Goal: Task Accomplishment & Management: Use online tool/utility

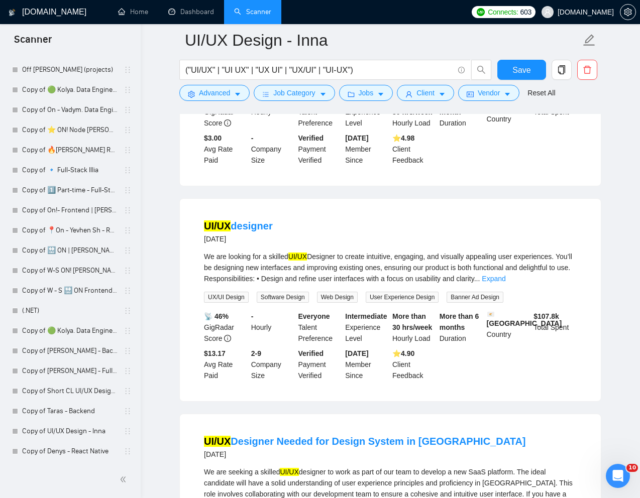
scroll to position [677, 0]
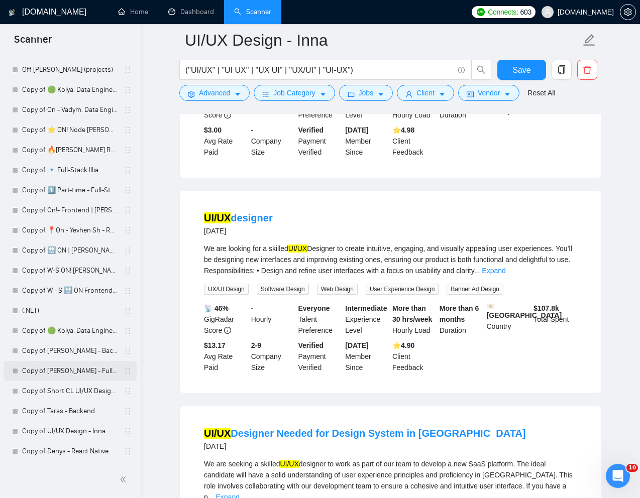
click at [42, 370] on link "Copy of [PERSON_NAME] - Full-Stack dev" at bounding box center [69, 371] width 95 height 20
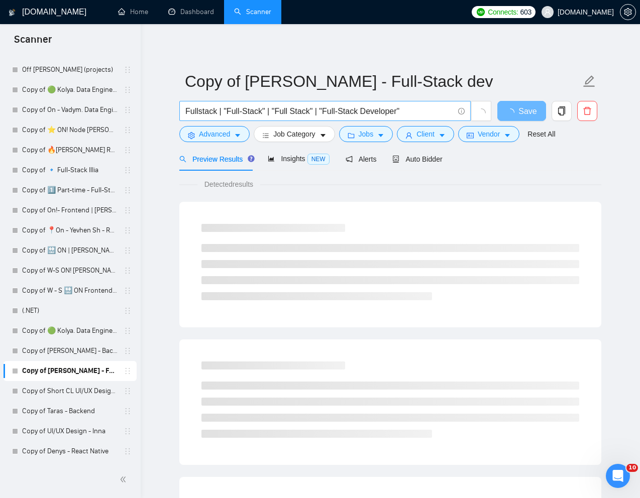
click at [305, 111] on input "Fullstack | "Full-Stack" | "Full Stack" | "Full-Stack Developer"" at bounding box center [319, 111] width 268 height 13
paste input "Help Us Build/Complete Our Construction Ops Software (Experienced Full-Stack De…"
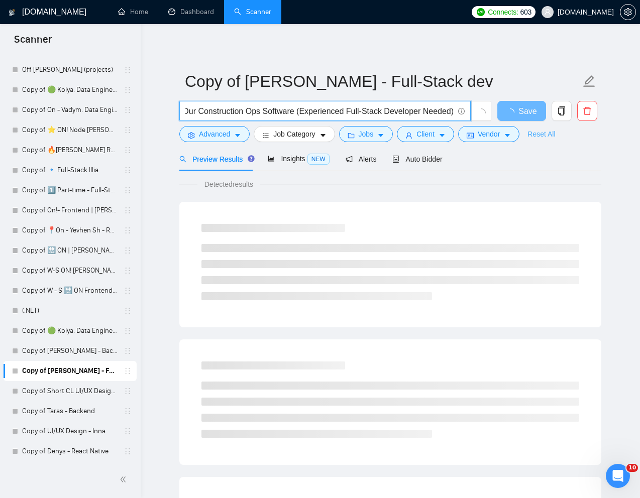
click at [548, 132] on link "Reset All" at bounding box center [542, 134] width 28 height 11
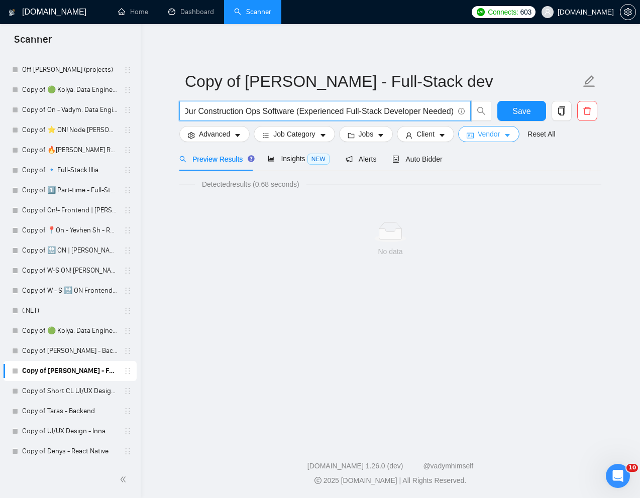
drag, startPoint x: 391, startPoint y: 111, endPoint x: 478, endPoint y: 134, distance: 89.8
click at [478, 134] on form "Copy of [PERSON_NAME] - Full-Stack dev Help Us Build/Complete Our Construction …" at bounding box center [390, 106] width 422 height 82
type input "Help Us Build/Complete Our Construction Ops Software"
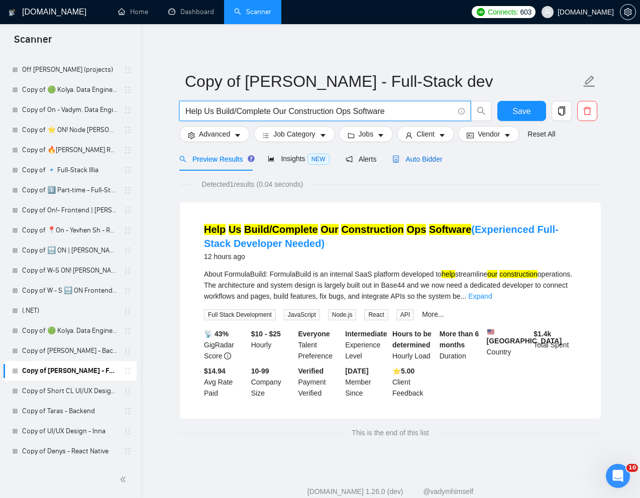
click at [428, 159] on span "Auto Bidder" at bounding box center [417, 159] width 50 height 8
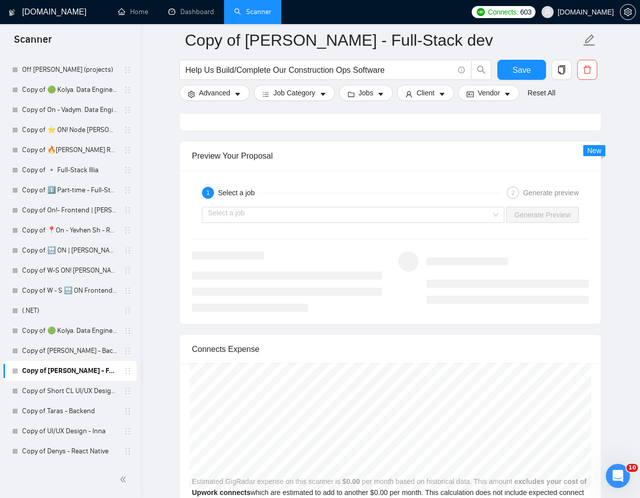
scroll to position [1963, 0]
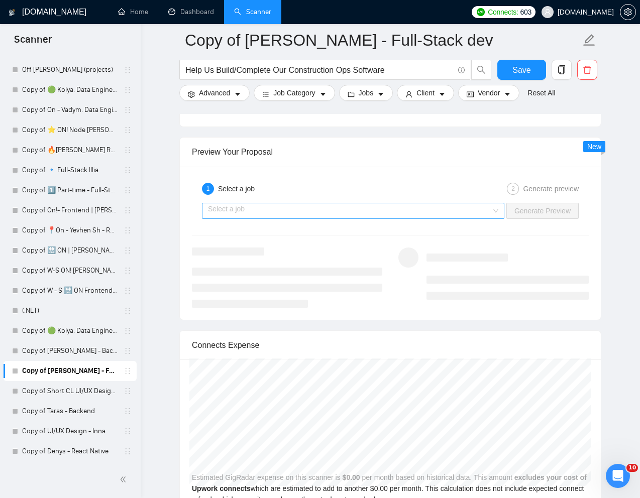
click at [458, 216] on input "search" at bounding box center [349, 210] width 283 height 15
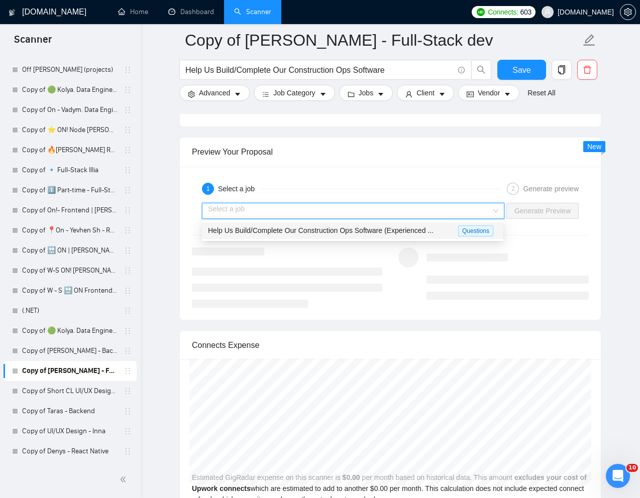
click at [410, 229] on span "Help Us Build/Complete Our Construction Ops Software (Experienced ..." at bounding box center [321, 231] width 226 height 8
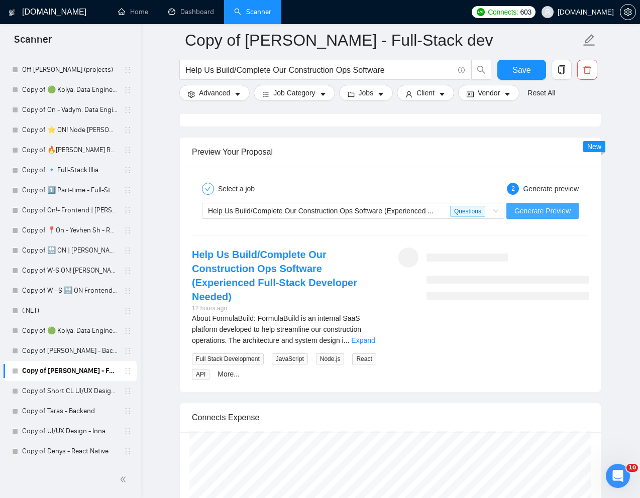
click at [541, 214] on span "Generate Preview" at bounding box center [542, 210] width 56 height 11
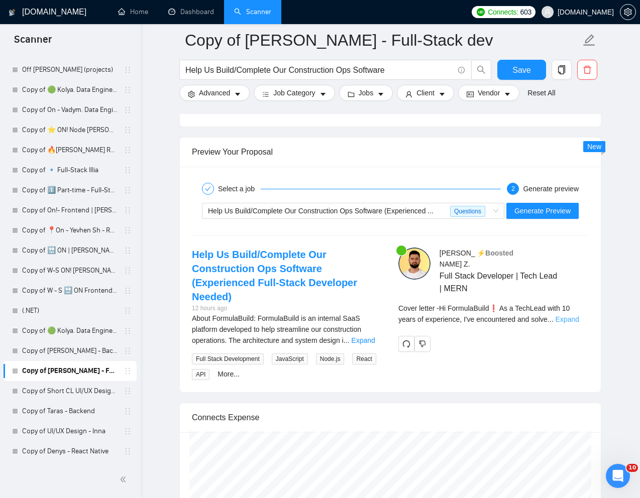
click at [569, 316] on link "Expand" at bounding box center [568, 320] width 24 height 8
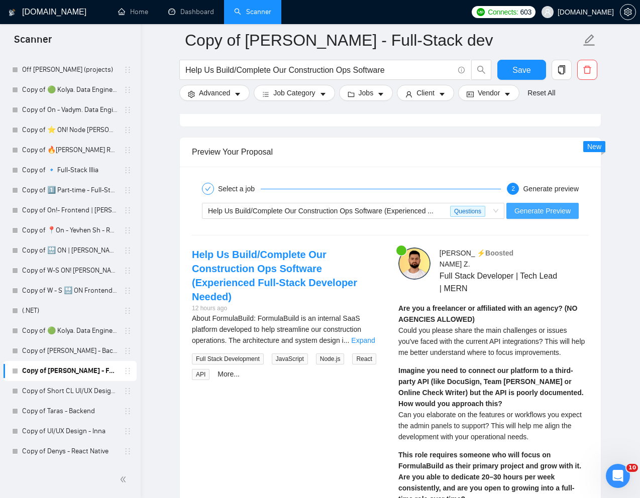
click at [549, 211] on span "Generate Preview" at bounding box center [542, 210] width 56 height 11
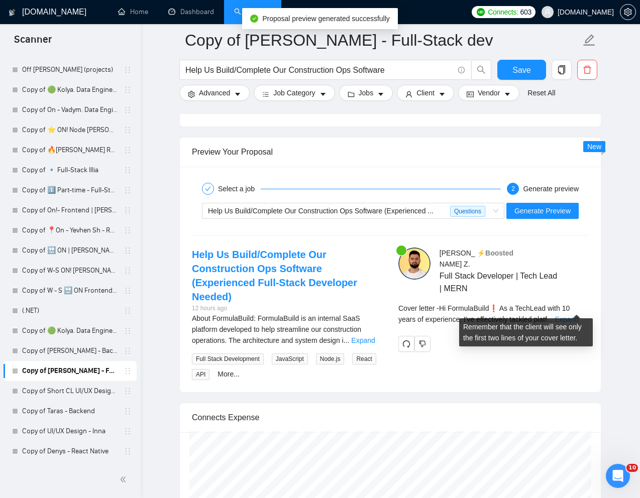
click at [568, 316] on link "Expand" at bounding box center [567, 320] width 24 height 8
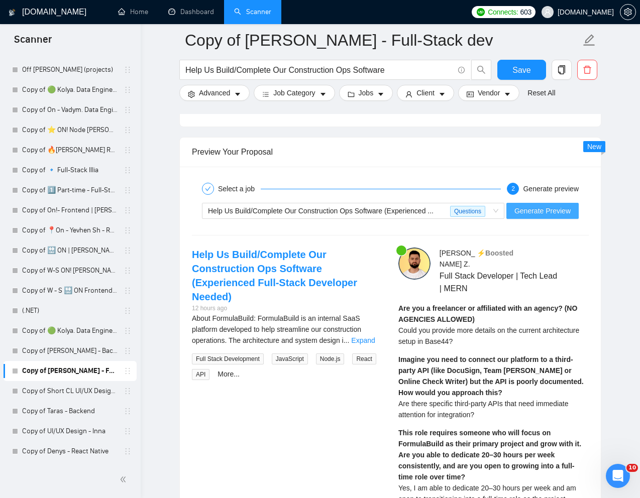
click at [552, 210] on span "Generate Preview" at bounding box center [542, 210] width 56 height 11
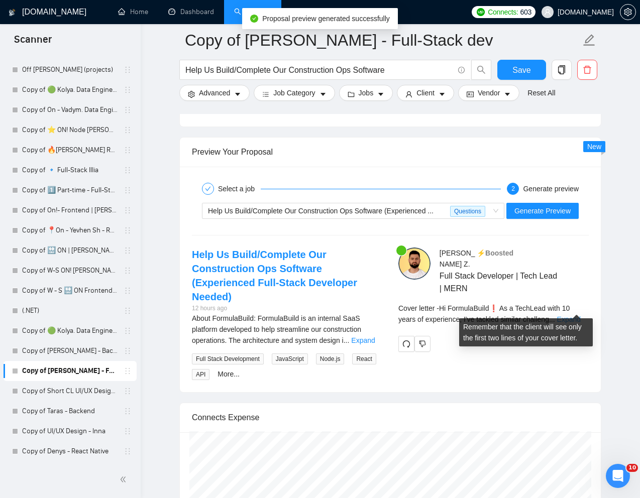
click at [581, 316] on link "Expand" at bounding box center [569, 320] width 24 height 8
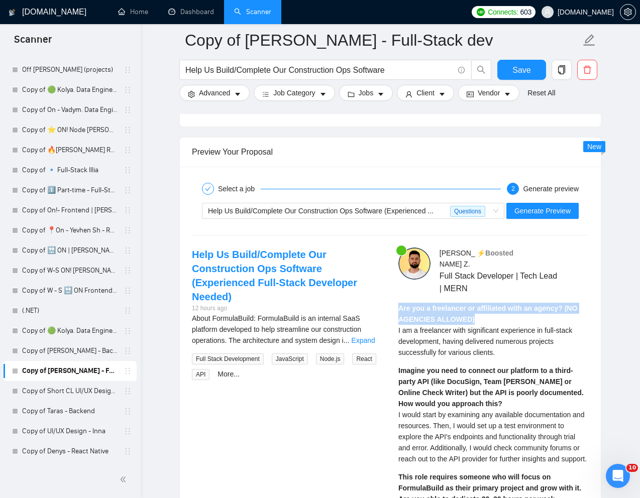
drag, startPoint x: 477, startPoint y: 311, endPoint x: 391, endPoint y: 296, distance: 86.7
copy strong "Are you a freelancer or affiliated with an agency? (NO AGENCIES ALLOWED)"
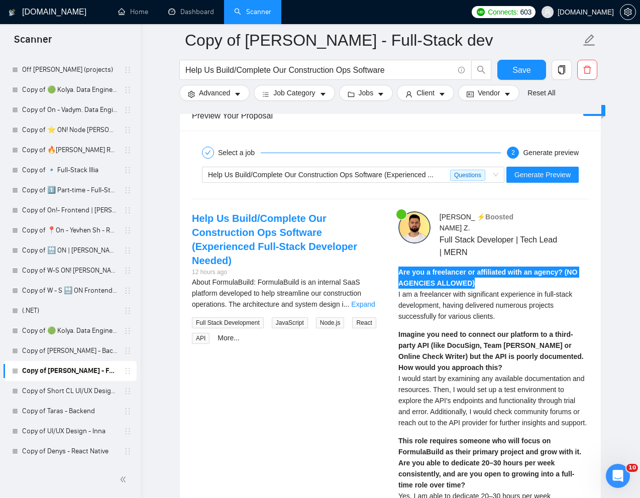
scroll to position [2009, 0]
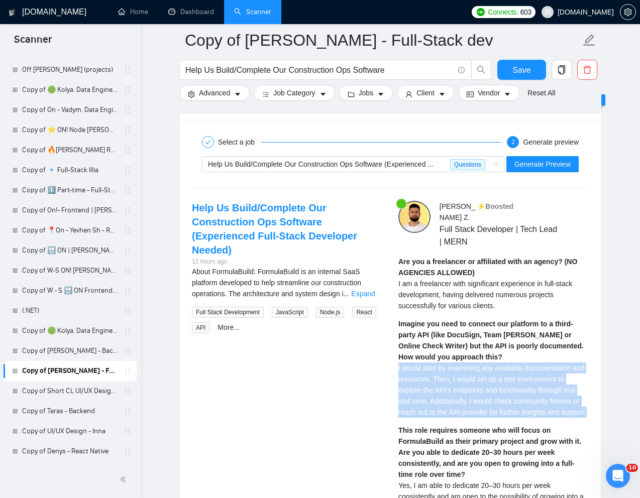
drag, startPoint x: 397, startPoint y: 354, endPoint x: 433, endPoint y: 418, distance: 73.5
copy span "I would start by examining any available documentation and resources. Then, I w…"
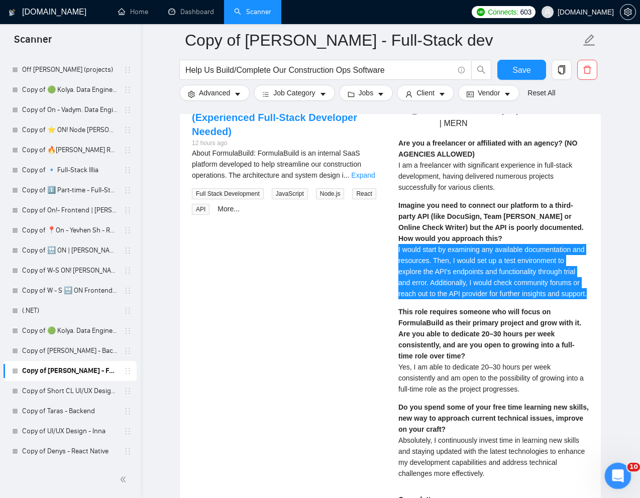
scroll to position [2129, 0]
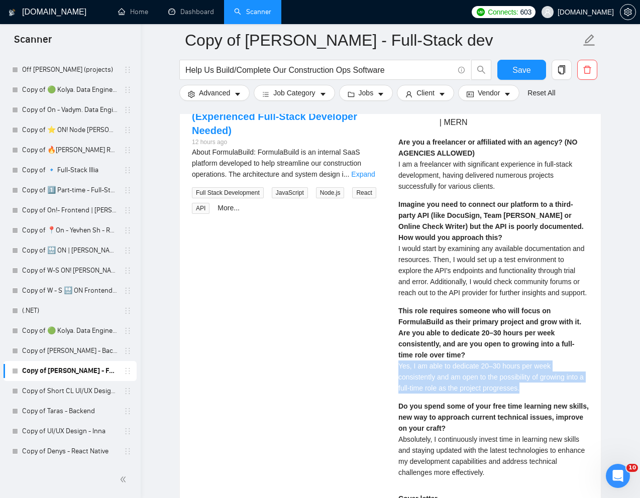
drag, startPoint x: 398, startPoint y: 370, endPoint x: 546, endPoint y: 386, distance: 149.1
click at [546, 386] on div "This role requires someone who will focus on FormulaBuild as their primary proj…" at bounding box center [493, 349] width 190 height 88
copy span "Yes, I am able to dedicate 20–30 hours per week consistently and am open to the…"
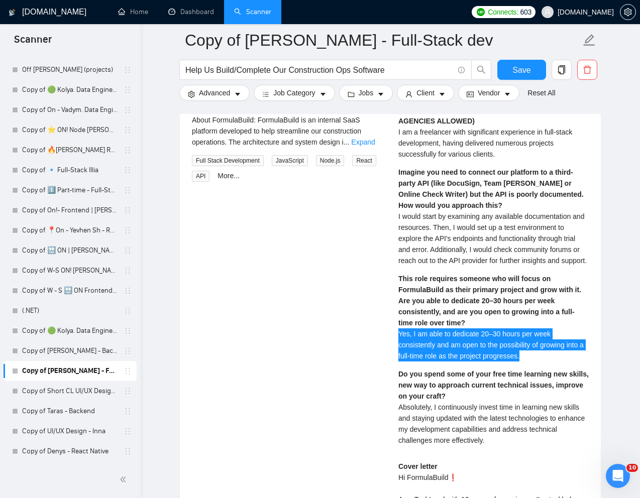
scroll to position [2172, 0]
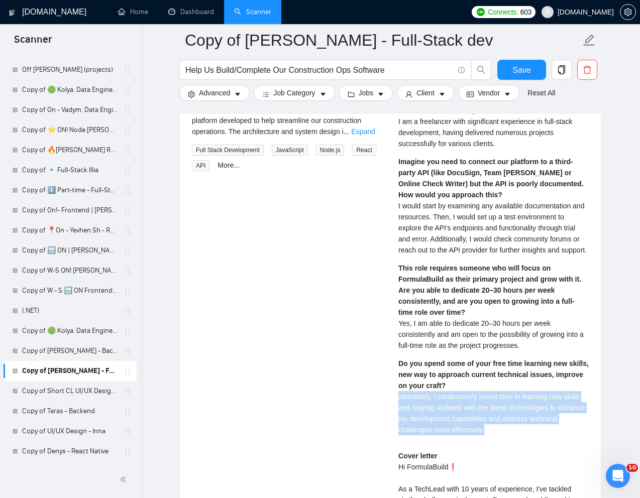
drag, startPoint x: 398, startPoint y: 397, endPoint x: 541, endPoint y: 440, distance: 148.8
click at [541, 440] on div "Are you a freelancer or affiliated with an agency? (NO AGENCIES ALLOWED) I am a…" at bounding box center [493, 268] width 190 height 349
copy span "Absolutely, I continuously invest time in learning new skills and staying updat…"
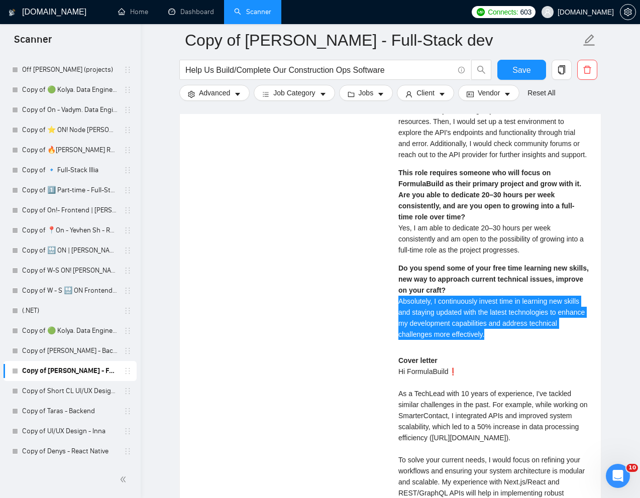
scroll to position [2282, 0]
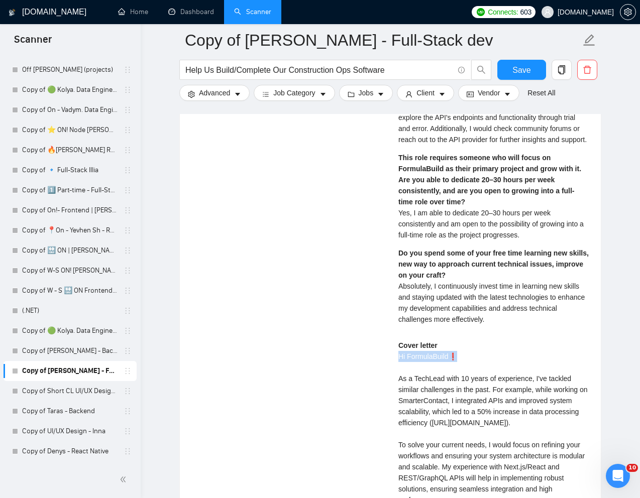
drag, startPoint x: 475, startPoint y: 355, endPoint x: 378, endPoint y: 355, distance: 97.0
click at [378, 355] on div "Help Us Build/Complete Our Construction Ops Software (Experienced Full-Stack De…" at bounding box center [390, 297] width 413 height 738
copy div "Hi FormulaBuild❗"
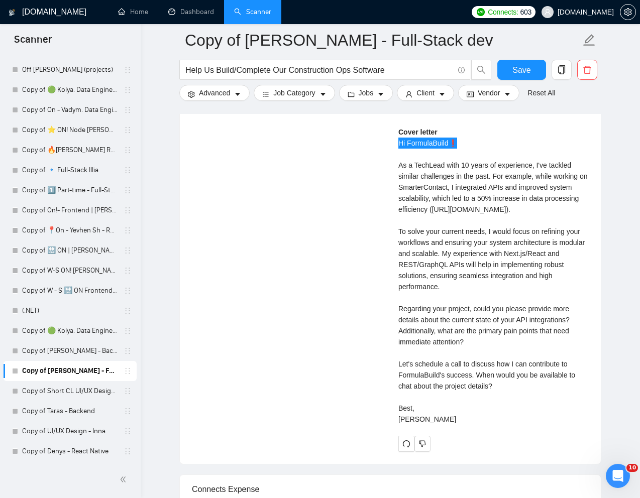
scroll to position [2501, 0]
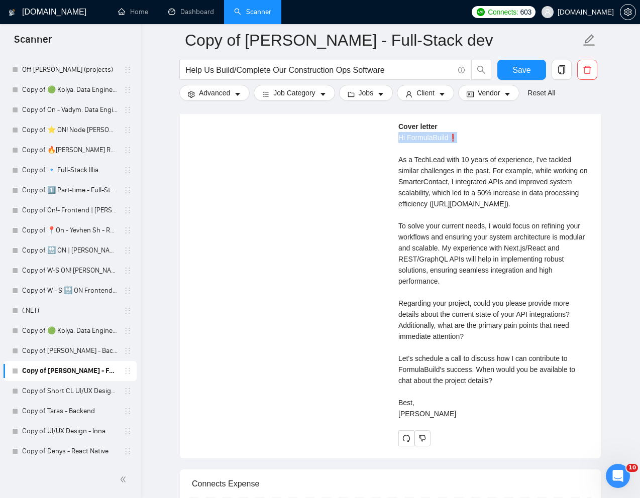
click at [397, 158] on div "[PERSON_NAME] ⚡️Boosted Full Stack Developer | Tech Lead | MERN Are you a freel…" at bounding box center [493, 78] width 207 height 738
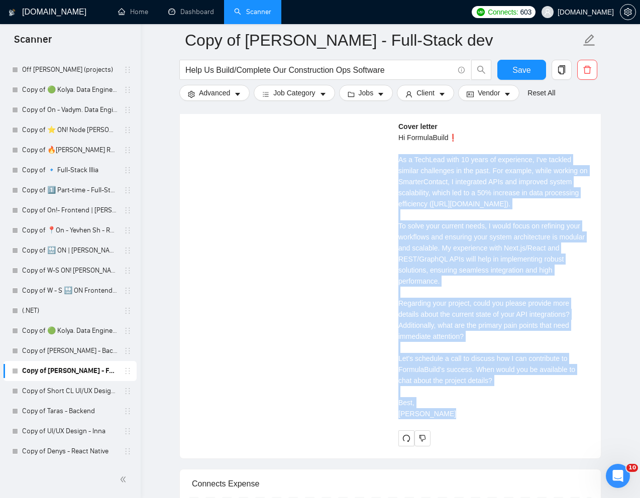
drag, startPoint x: 395, startPoint y: 158, endPoint x: 460, endPoint y: 450, distance: 299.5
click at [460, 447] on div "[PERSON_NAME] ⚡️Boosted Full Stack Developer | Tech Lead | MERN Are you a freel…" at bounding box center [493, 78] width 207 height 738
copy div "As a TechLead with 10 years of experience, I've tackled similar challenges in t…"
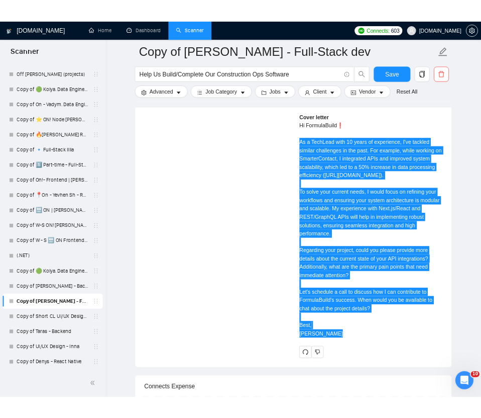
scroll to position [1852, 0]
